Goal: Transaction & Acquisition: Purchase product/service

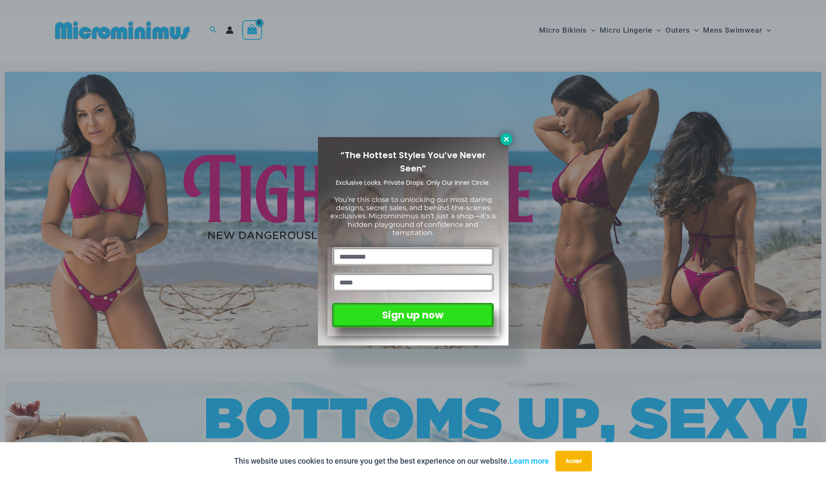
click at [507, 139] on icon at bounding box center [506, 139] width 8 height 8
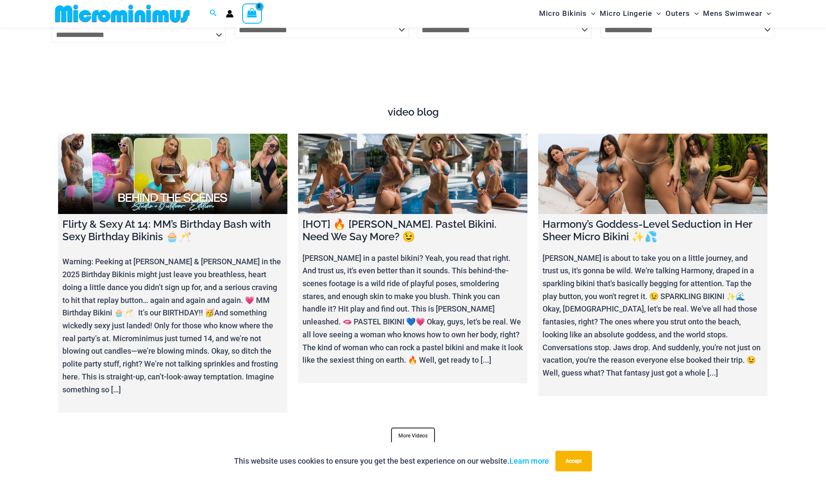
scroll to position [3278, 0]
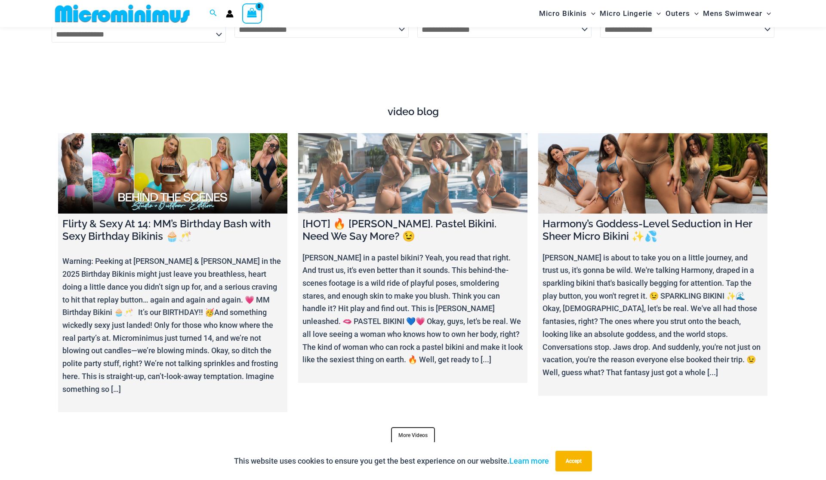
click at [403, 160] on link at bounding box center [412, 173] width 229 height 80
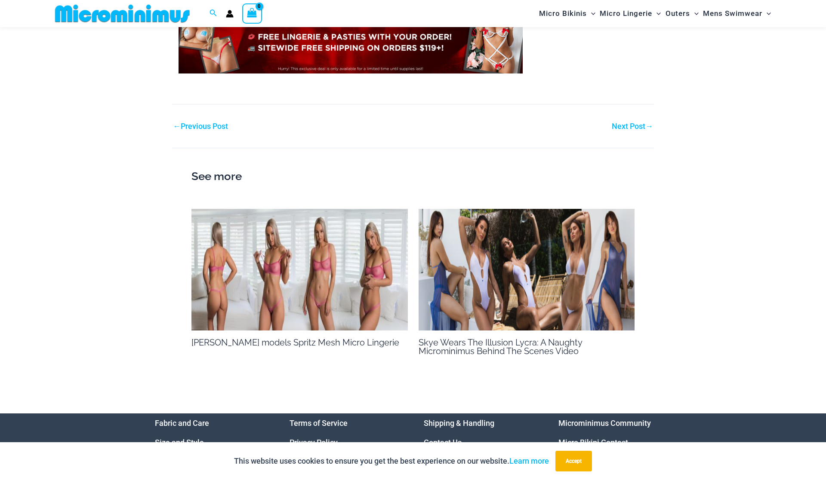
scroll to position [919, 0]
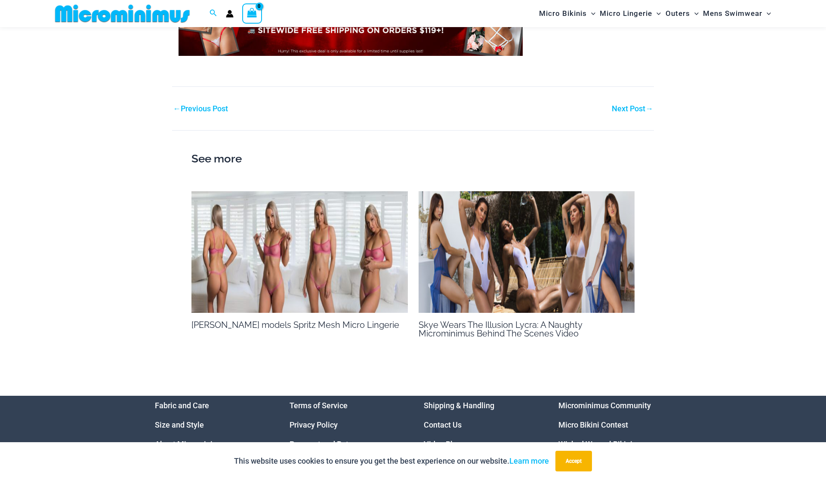
click at [311, 279] on img at bounding box center [299, 252] width 216 height 122
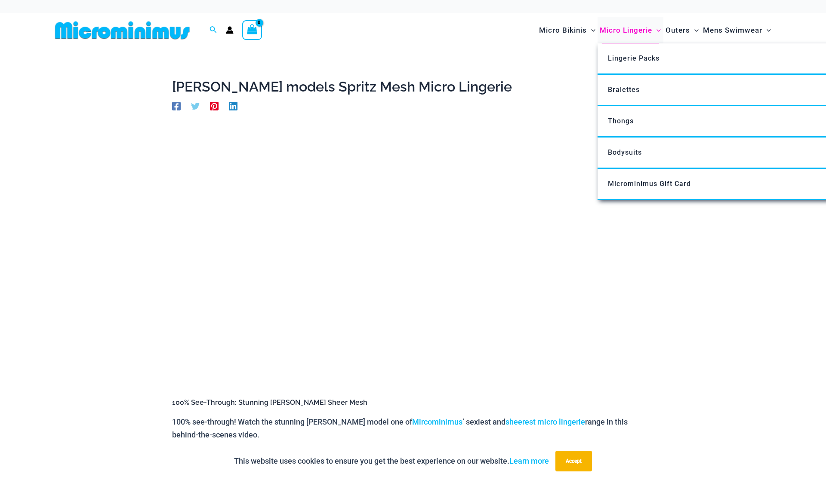
click at [633, 35] on span "Micro Lingerie" at bounding box center [626, 30] width 52 height 22
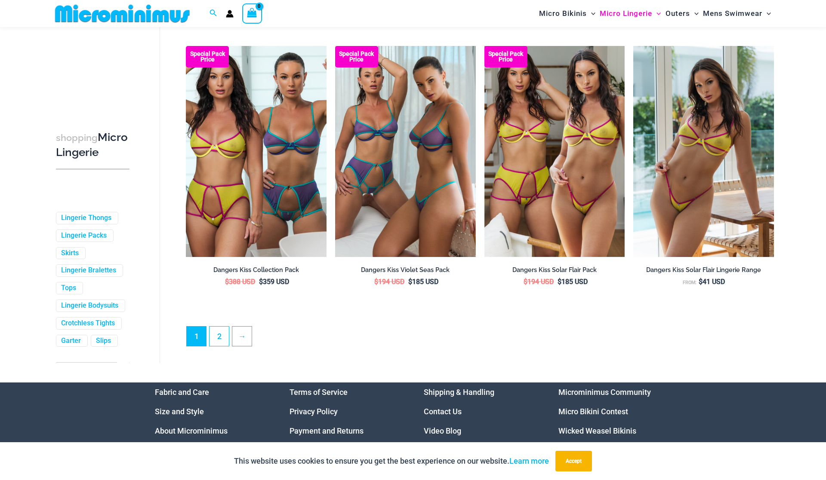
scroll to position [2156, 0]
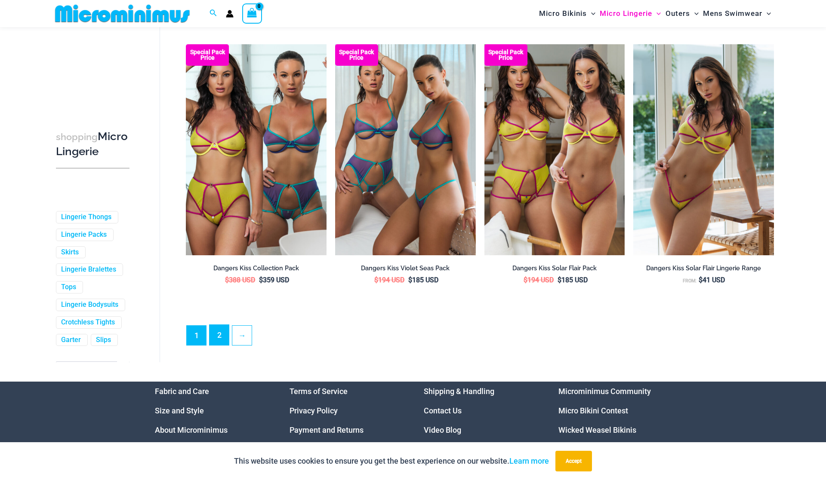
click at [219, 341] on link "2" at bounding box center [218, 335] width 19 height 20
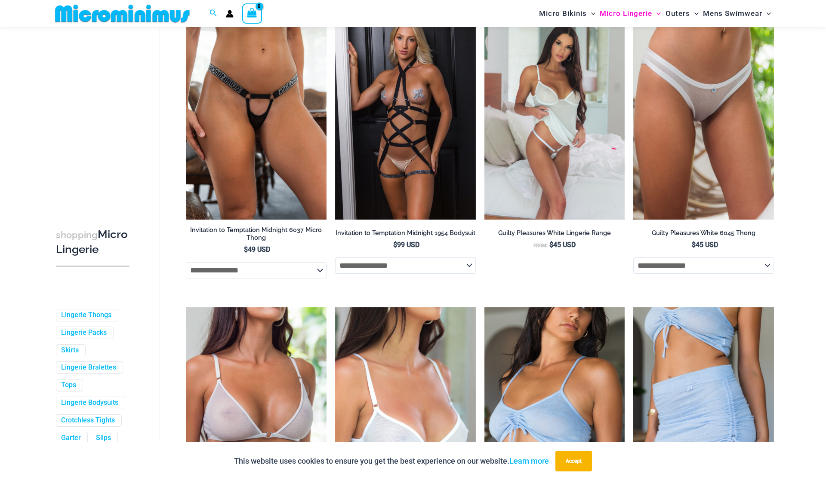
scroll to position [991, 0]
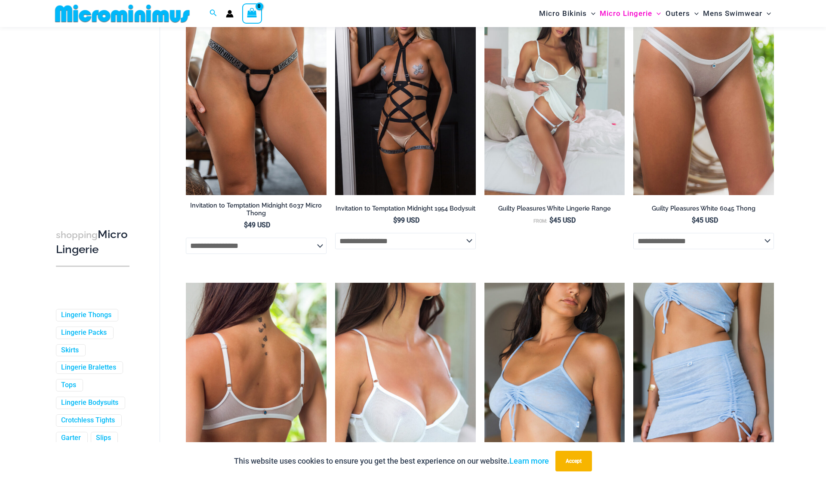
click at [263, 331] on img at bounding box center [256, 388] width 141 height 211
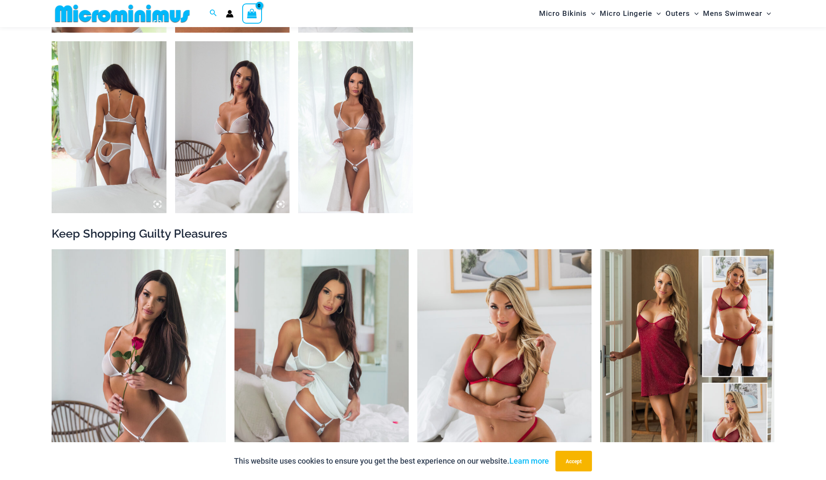
scroll to position [769, 0]
click at [370, 174] on img at bounding box center [355, 127] width 115 height 172
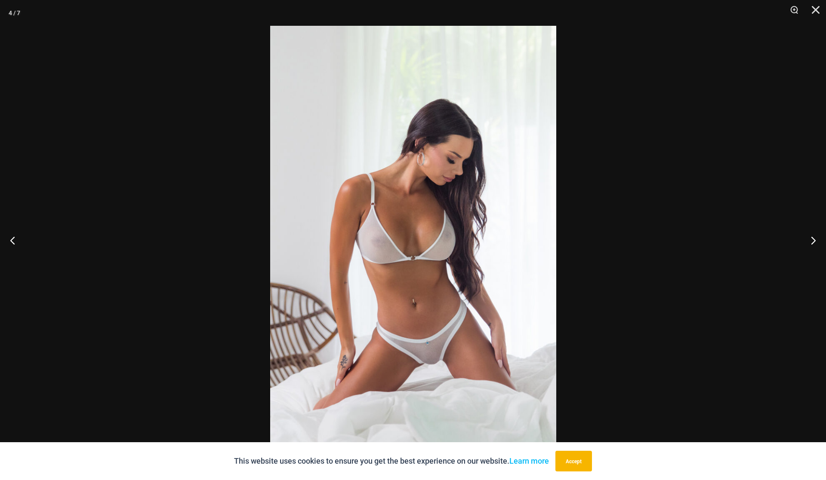
click at [128, 18] on div at bounding box center [413, 240] width 826 height 480
